Goal: Find specific page/section: Find specific page/section

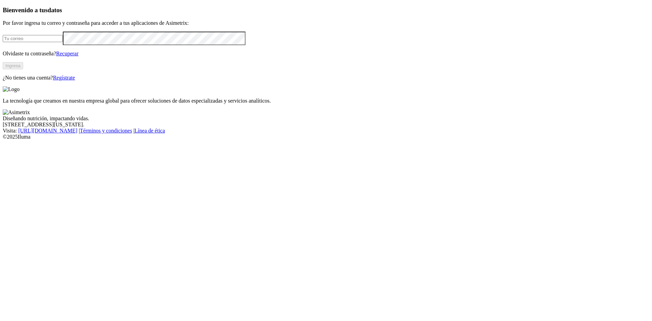
type input "[EMAIL_ADDRESS][DOMAIN_NAME]"
click at [23, 69] on button "Ingresa" at bounding box center [13, 65] width 20 height 7
